Goal: Transaction & Acquisition: Purchase product/service

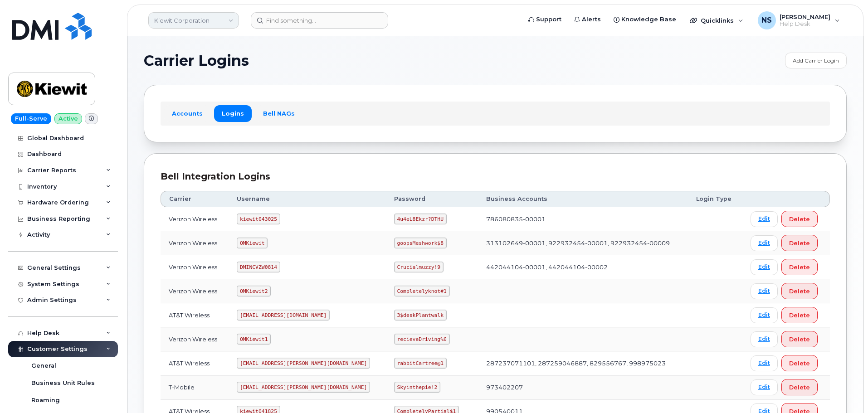
click at [182, 19] on link "Kiewit Corporation" at bounding box center [193, 20] width 91 height 16
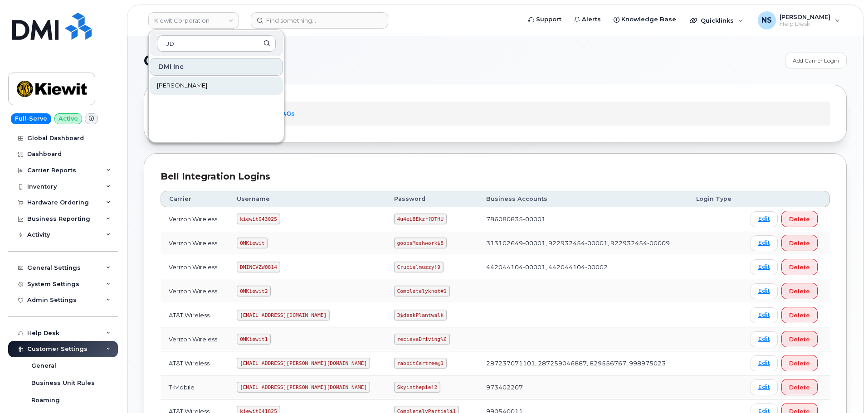
type input "JD"
click at [207, 88] on link "[PERSON_NAME]" at bounding box center [216, 86] width 133 height 18
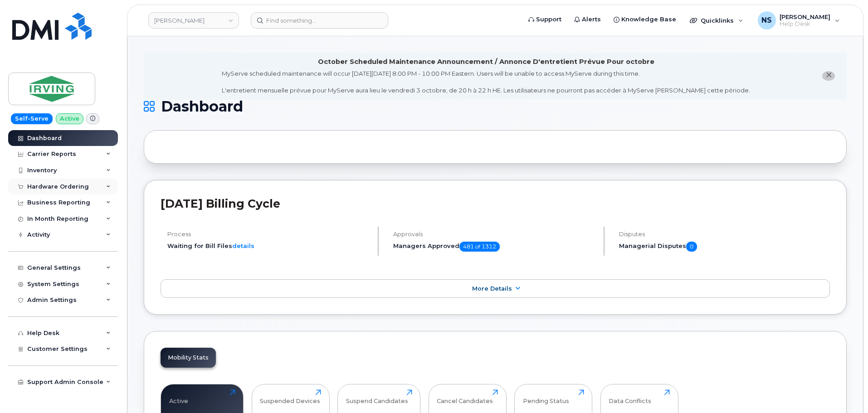
click at [80, 188] on div "Hardware Ordering" at bounding box center [58, 186] width 62 height 7
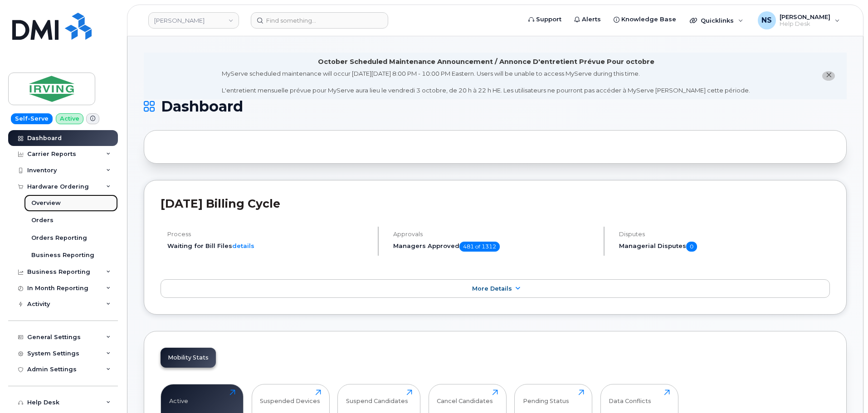
click at [46, 207] on div "Overview" at bounding box center [45, 203] width 29 height 8
click at [50, 216] on div "Orders" at bounding box center [42, 220] width 22 height 8
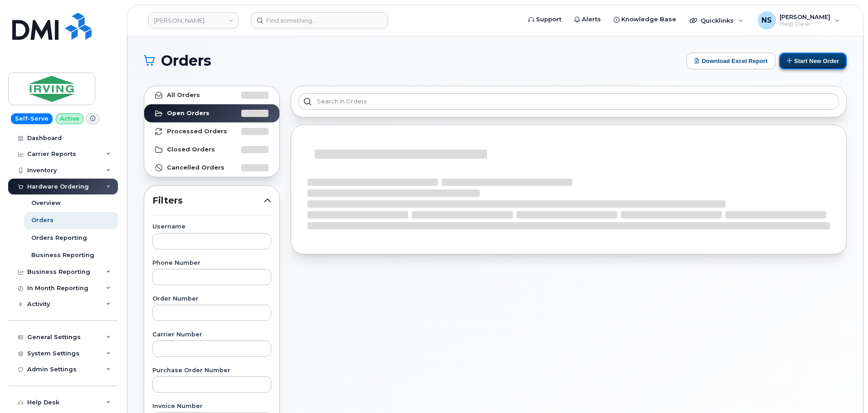
click at [814, 57] on button "Start New Order" at bounding box center [813, 61] width 68 height 17
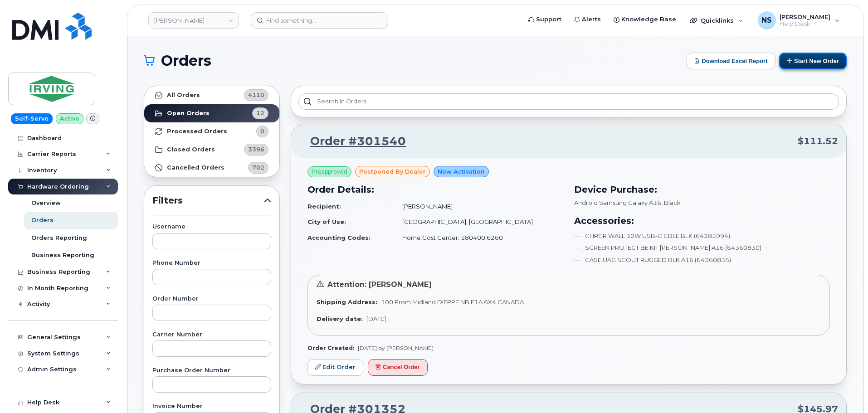
click at [787, 64] on icon at bounding box center [790, 61] width 6 height 6
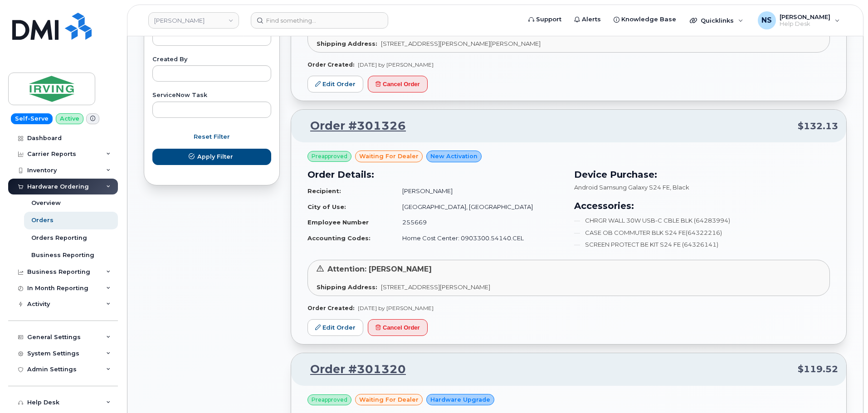
scroll to position [544, 0]
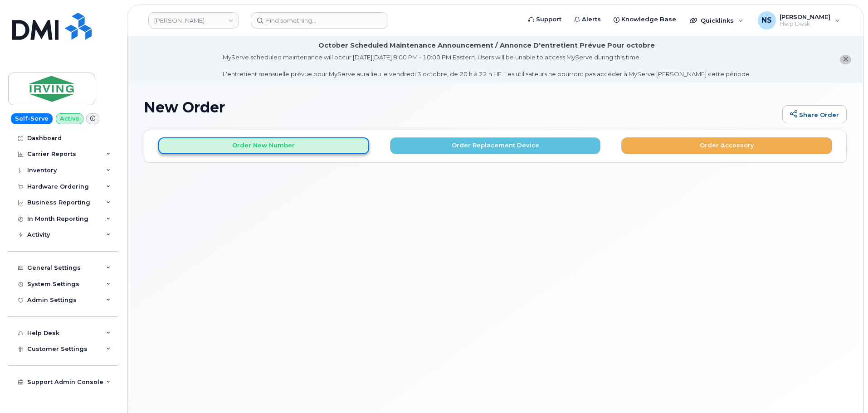
click at [285, 148] on button "Order New Number" at bounding box center [263, 145] width 211 height 17
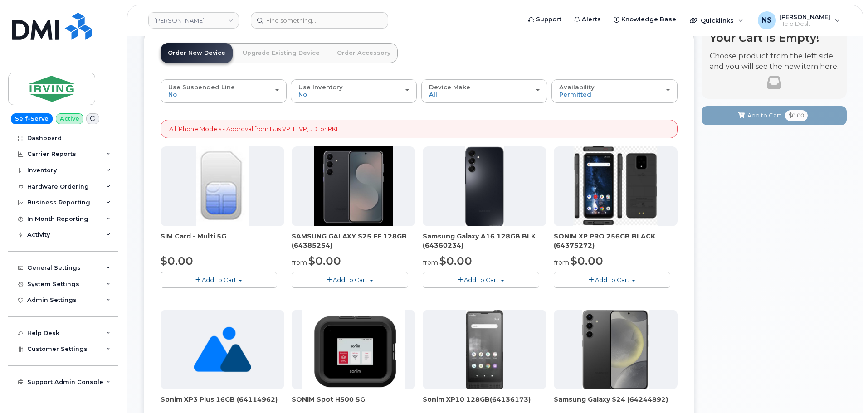
scroll to position [91, 0]
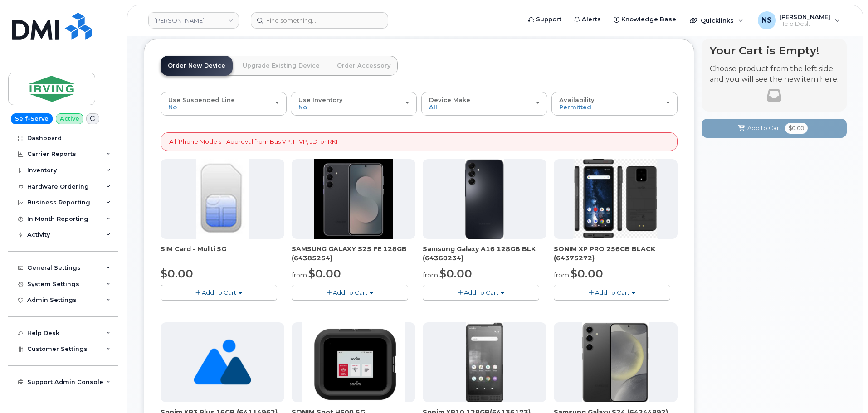
click at [213, 290] on span "Add To Cart" at bounding box center [219, 292] width 34 height 7
drag, startPoint x: 226, startPoint y: 289, endPoint x: 246, endPoint y: 281, distance: 21.4
click at [229, 286] on button "Add To Cart" at bounding box center [219, 293] width 117 height 16
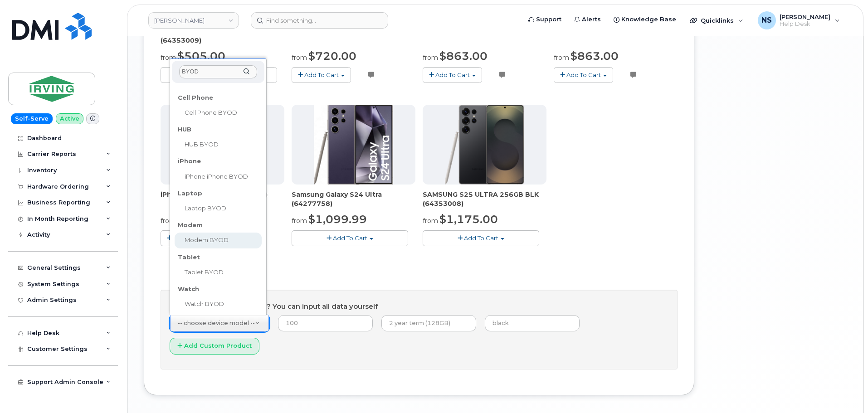
type input "BYOD"
select select "2504"
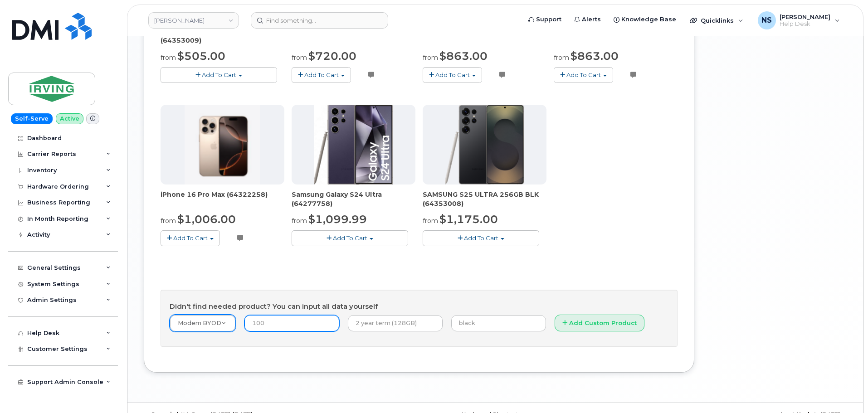
click at [294, 321] on input "number" at bounding box center [292, 323] width 95 height 16
click at [321, 323] on input "number" at bounding box center [292, 323] width 95 height 16
type input "1"
click at [380, 321] on input "text" at bounding box center [395, 323] width 95 height 16
click at [386, 301] on div "Didn't find needed product? You can input all data yourself Modem BYOD -- choos…" at bounding box center [419, 318] width 517 height 57
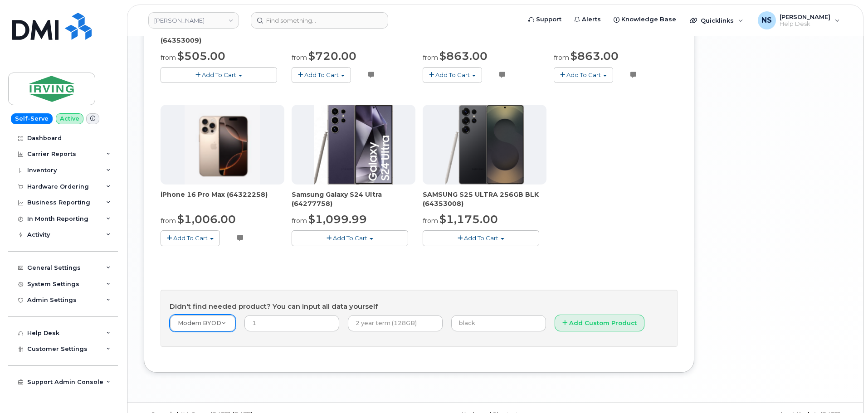
click at [38, 12] on div "Self-Serve Active Dashboard Carrier Reports Monthly Billing Data Daily Data Poo…" at bounding box center [61, 206] width 123 height 413
click at [86, 22] on img at bounding box center [51, 26] width 79 height 27
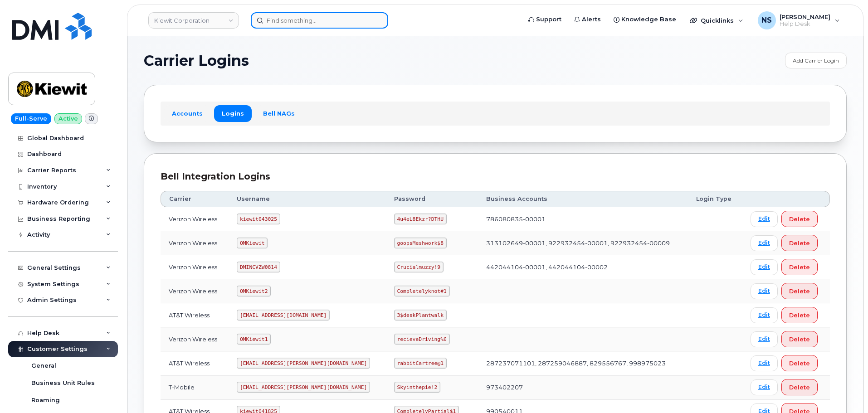
click at [310, 21] on input at bounding box center [319, 20] width 137 height 16
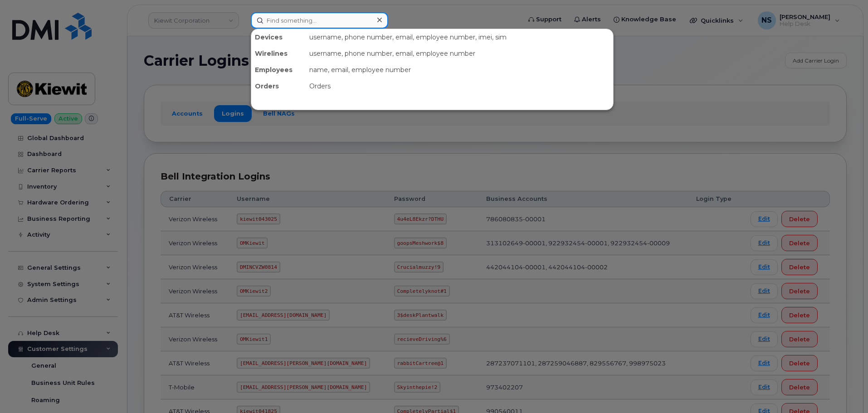
paste input "300721"
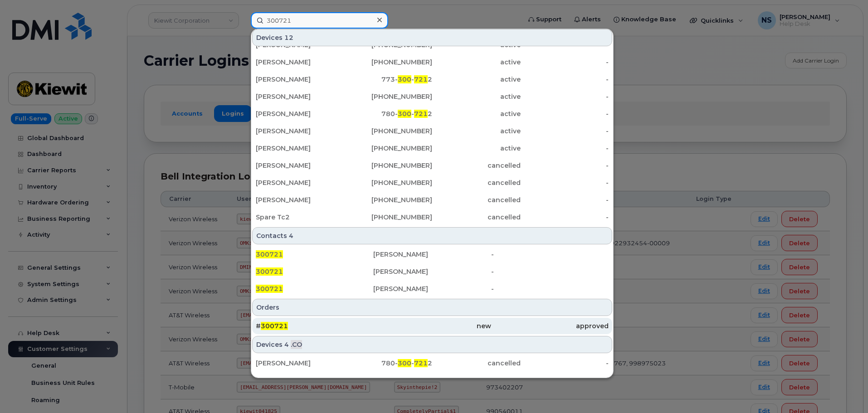
scroll to position [45, 0]
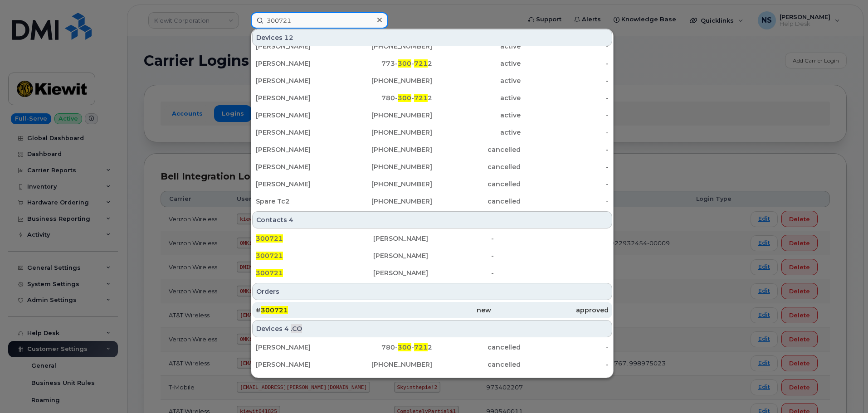
type input "300721"
click at [368, 306] on div "# 300721" at bounding box center [315, 310] width 118 height 16
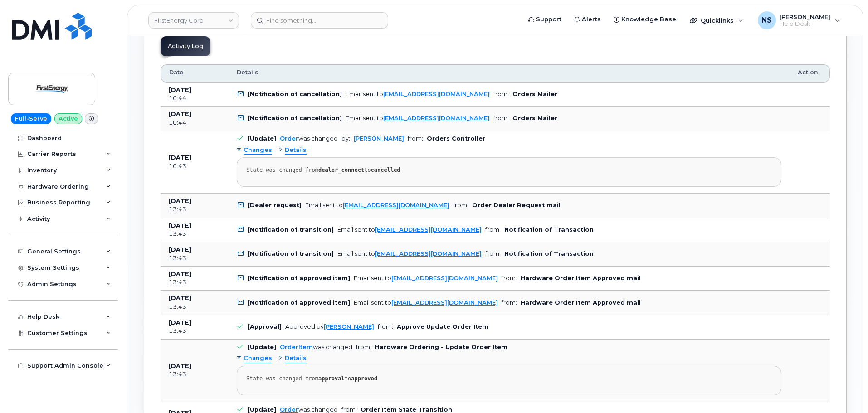
scroll to position [499, 0]
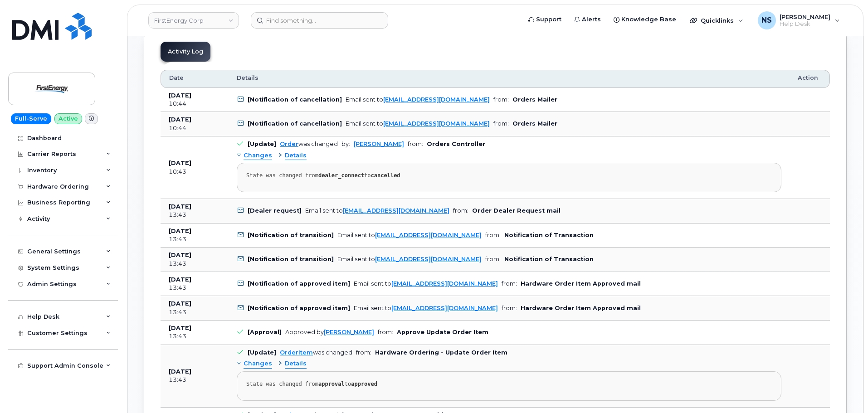
click at [264, 154] on span "Changes" at bounding box center [258, 156] width 29 height 9
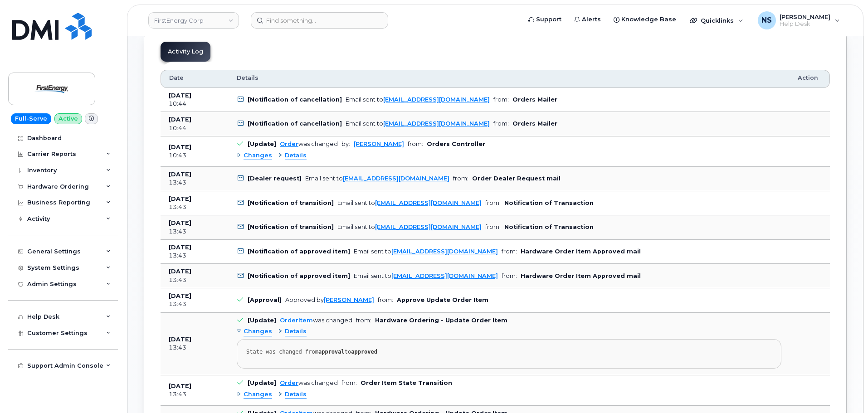
click at [264, 154] on span "Changes" at bounding box center [258, 156] width 29 height 9
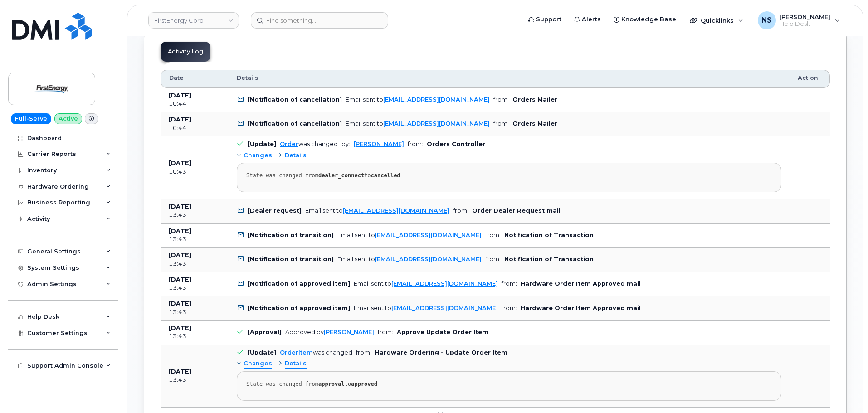
click at [285, 152] on span "Details" at bounding box center [296, 156] width 22 height 9
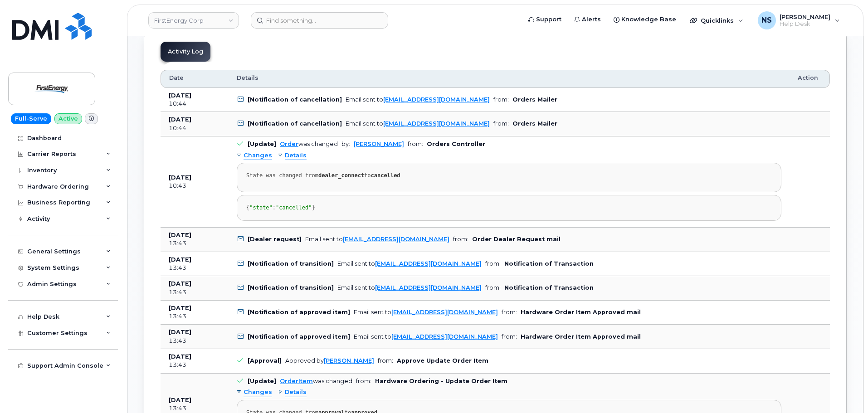
click at [266, 155] on span "Changes" at bounding box center [258, 156] width 29 height 9
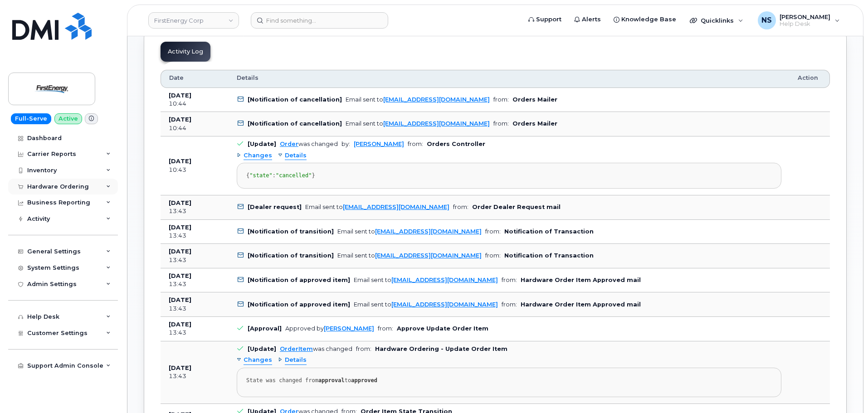
click at [95, 187] on div "Hardware Ordering" at bounding box center [63, 187] width 110 height 16
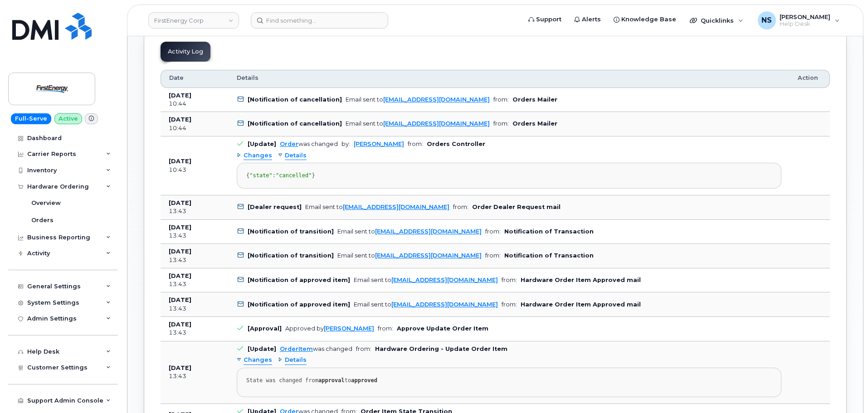
click at [21, 217] on div "Hardware Ordering Overview Orders" at bounding box center [64, 204] width 112 height 51
click at [22, 218] on div "Hardware Ordering Overview Orders" at bounding box center [64, 204] width 112 height 51
click at [29, 219] on link "Orders" at bounding box center [71, 220] width 94 height 17
